Goal: Transaction & Acquisition: Purchase product/service

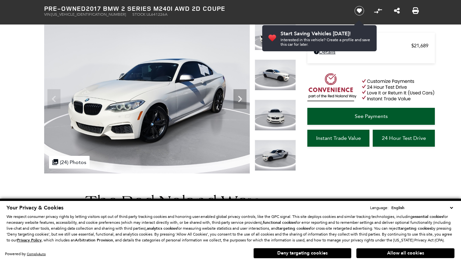
scroll to position [47, 0]
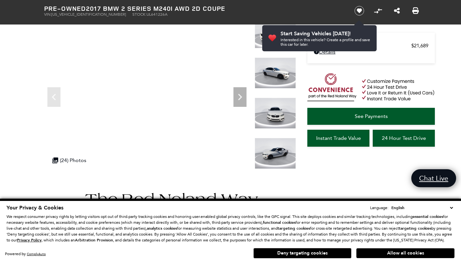
click at [309, 254] on button "Deny targeting cookies" at bounding box center [302, 253] width 98 height 10
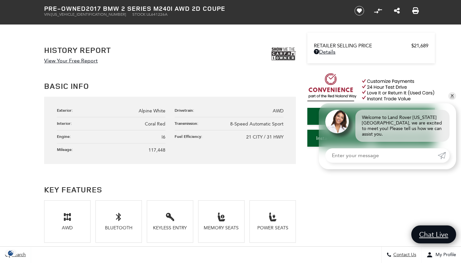
scroll to position [346, 0]
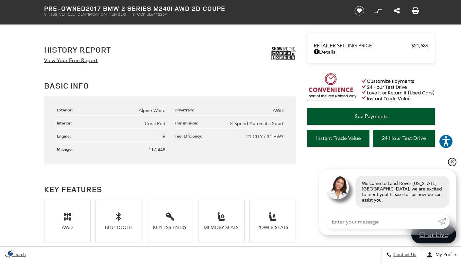
click at [452, 166] on link "✕" at bounding box center [452, 162] width 8 height 8
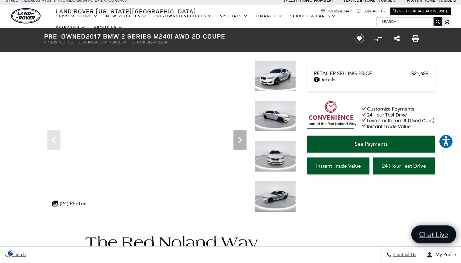
scroll to position [4, 0]
click at [237, 142] on icon "Next" at bounding box center [240, 140] width 13 height 13
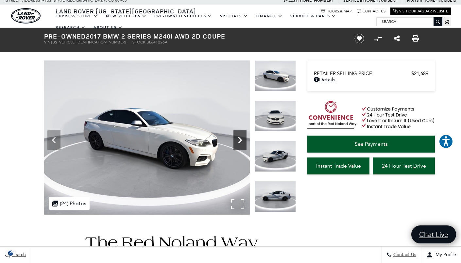
click at [237, 142] on icon "Next" at bounding box center [240, 140] width 13 height 13
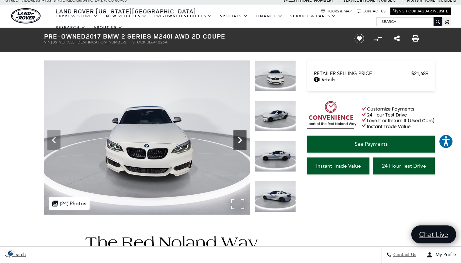
click at [237, 142] on icon "Next" at bounding box center [240, 140] width 13 height 13
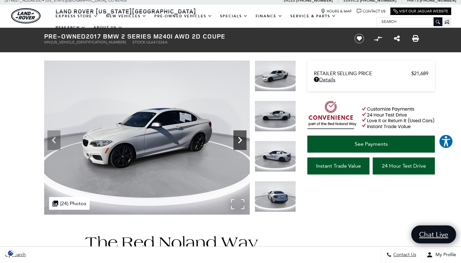
click at [237, 142] on icon "Next" at bounding box center [240, 140] width 13 height 13
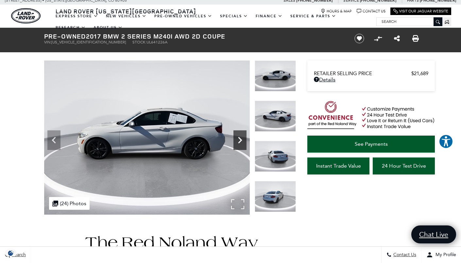
click at [237, 142] on icon "Next" at bounding box center [240, 140] width 13 height 13
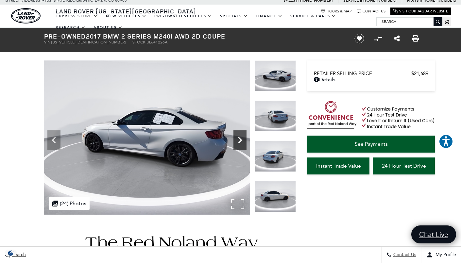
click at [237, 142] on icon "Next" at bounding box center [240, 140] width 13 height 13
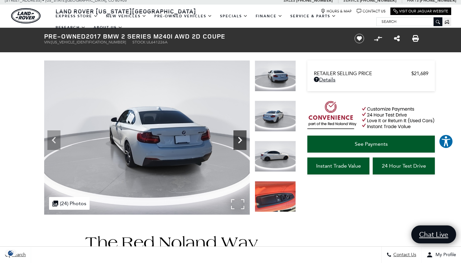
click at [237, 142] on icon "Next" at bounding box center [240, 140] width 13 height 13
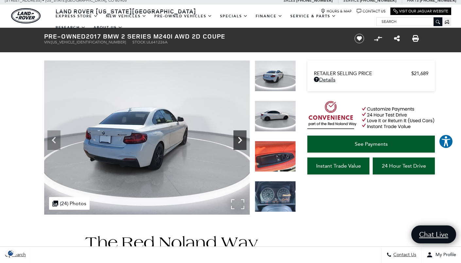
click at [237, 142] on icon "Next" at bounding box center [240, 140] width 13 height 13
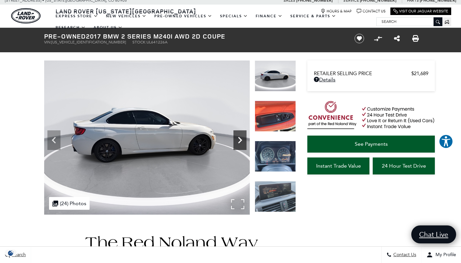
click at [237, 142] on icon "Next" at bounding box center [240, 140] width 13 height 13
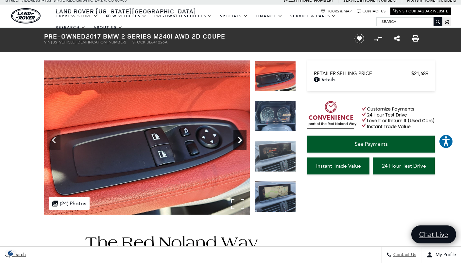
click at [237, 142] on icon "Next" at bounding box center [240, 140] width 13 height 13
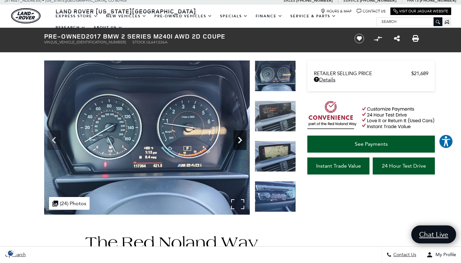
click at [237, 142] on icon "Next" at bounding box center [240, 140] width 13 height 13
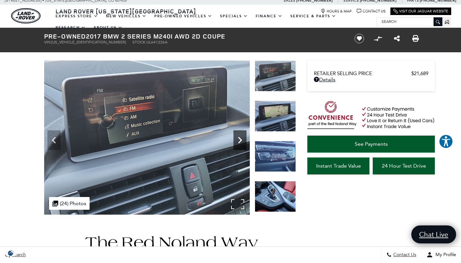
click at [237, 142] on icon "Next" at bounding box center [240, 140] width 13 height 13
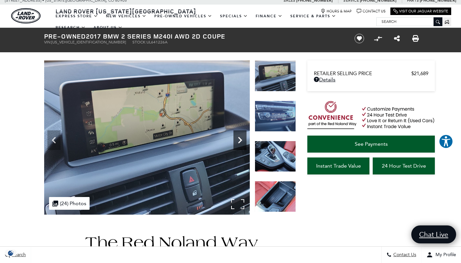
click at [237, 142] on icon "Next" at bounding box center [240, 140] width 13 height 13
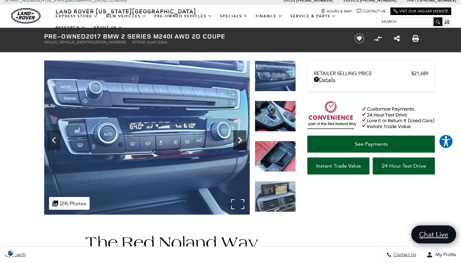
click at [237, 142] on icon "Next" at bounding box center [240, 140] width 13 height 13
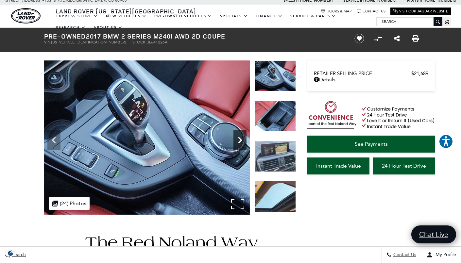
click at [237, 142] on icon "Next" at bounding box center [240, 140] width 13 height 13
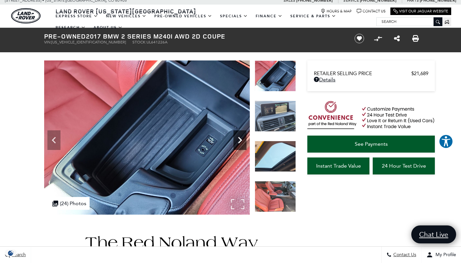
click at [237, 142] on icon "Next" at bounding box center [240, 140] width 13 height 13
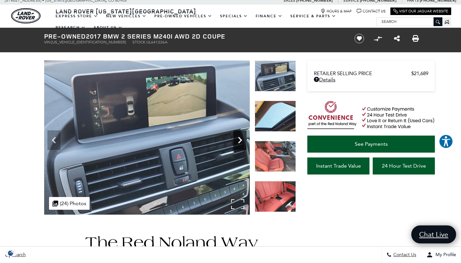
click at [237, 142] on icon "Next" at bounding box center [240, 140] width 13 height 13
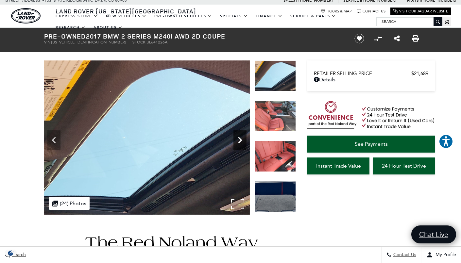
click at [237, 142] on icon "Next" at bounding box center [240, 140] width 13 height 13
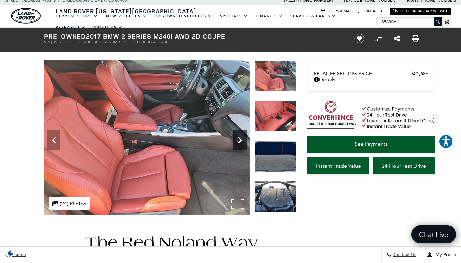
click at [237, 142] on icon "Next" at bounding box center [240, 140] width 13 height 13
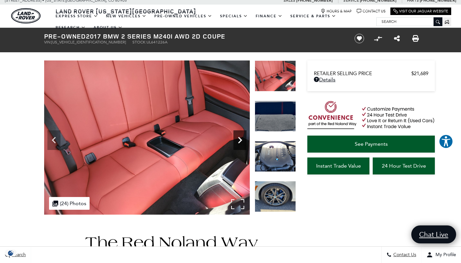
click at [237, 142] on icon "Next" at bounding box center [240, 140] width 13 height 13
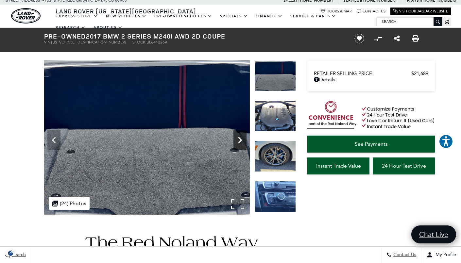
click at [237, 142] on icon "Next" at bounding box center [240, 140] width 13 height 13
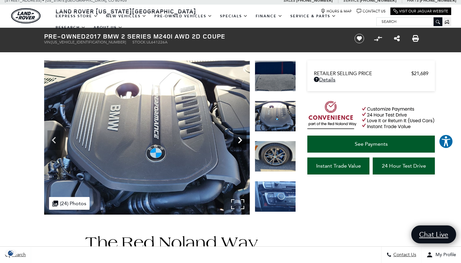
click at [239, 137] on icon "Next" at bounding box center [240, 140] width 13 height 13
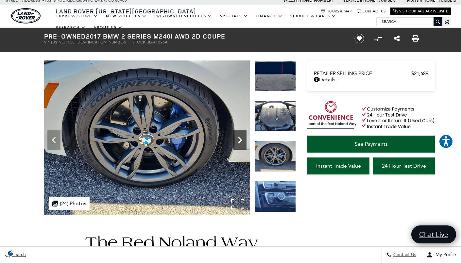
click at [239, 137] on icon "Next" at bounding box center [240, 140] width 13 height 13
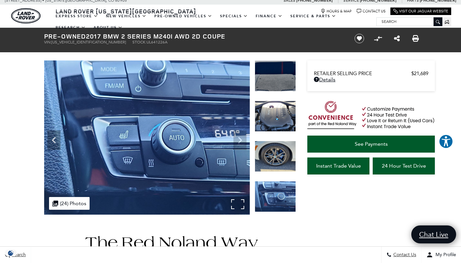
click at [239, 137] on img at bounding box center [147, 138] width 206 height 154
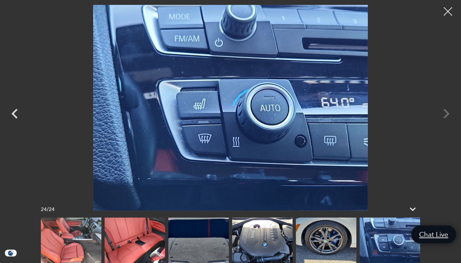
click at [449, 12] on div at bounding box center [448, 11] width 17 height 17
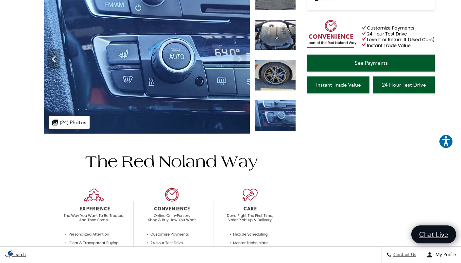
scroll to position [0, 0]
